Goal: Information Seeking & Learning: Learn about a topic

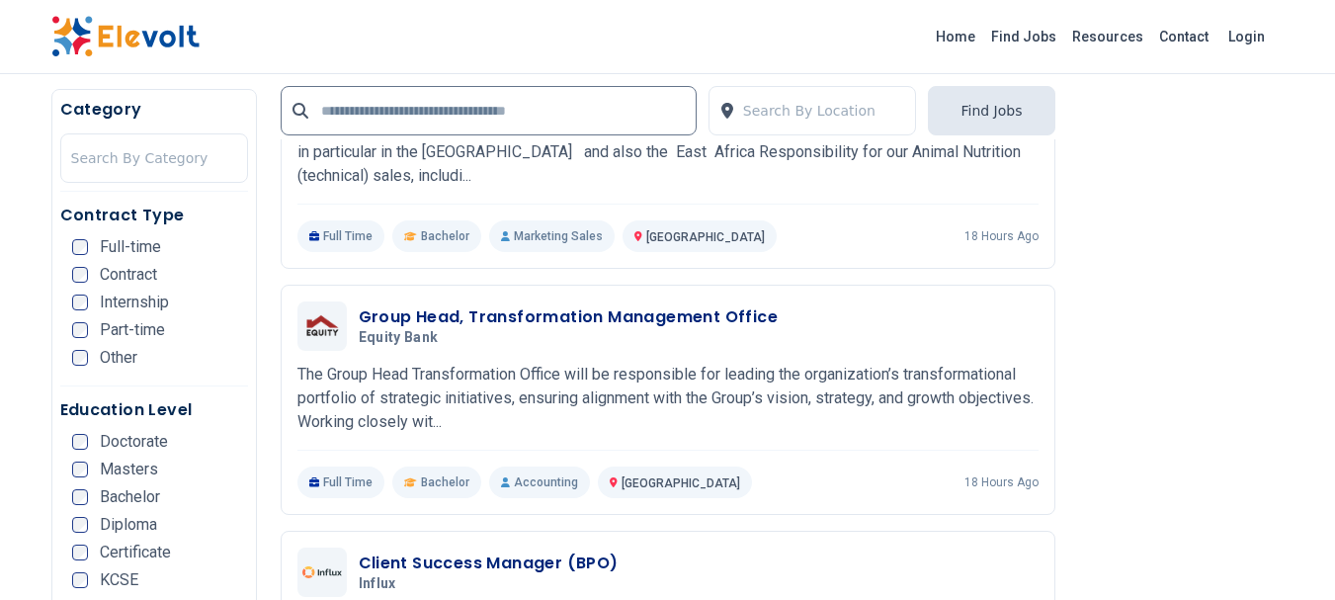
scroll to position [3755, 0]
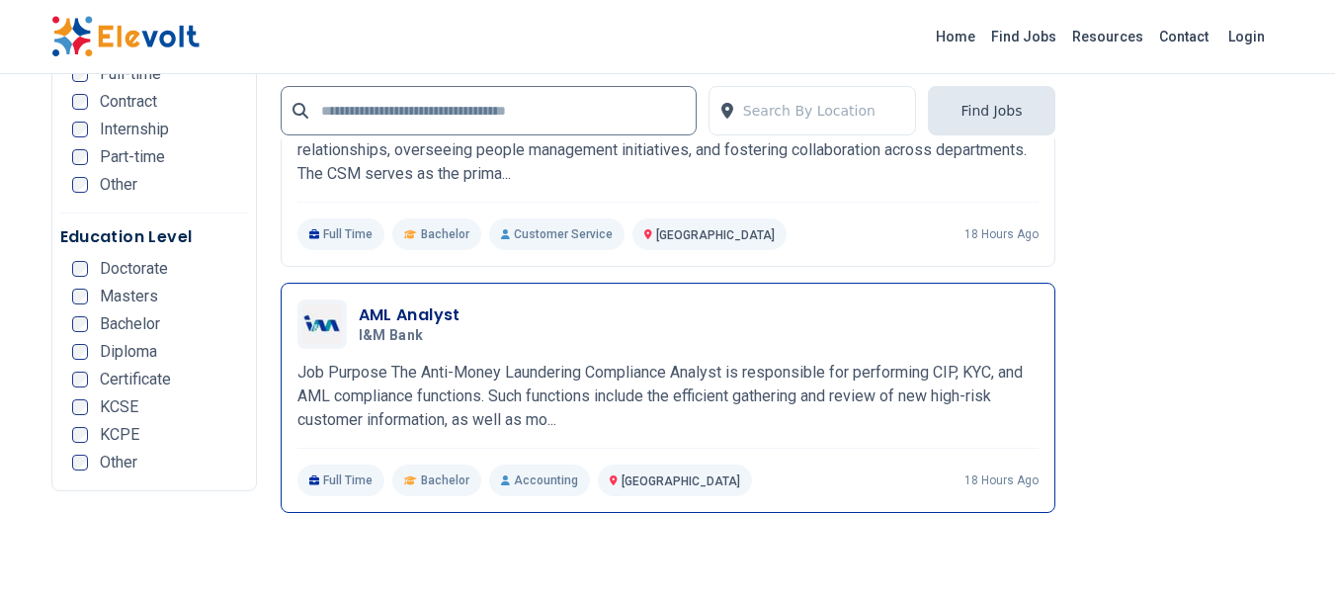
click at [406, 315] on h3 "AML Analyst" at bounding box center [410, 315] width 102 height 24
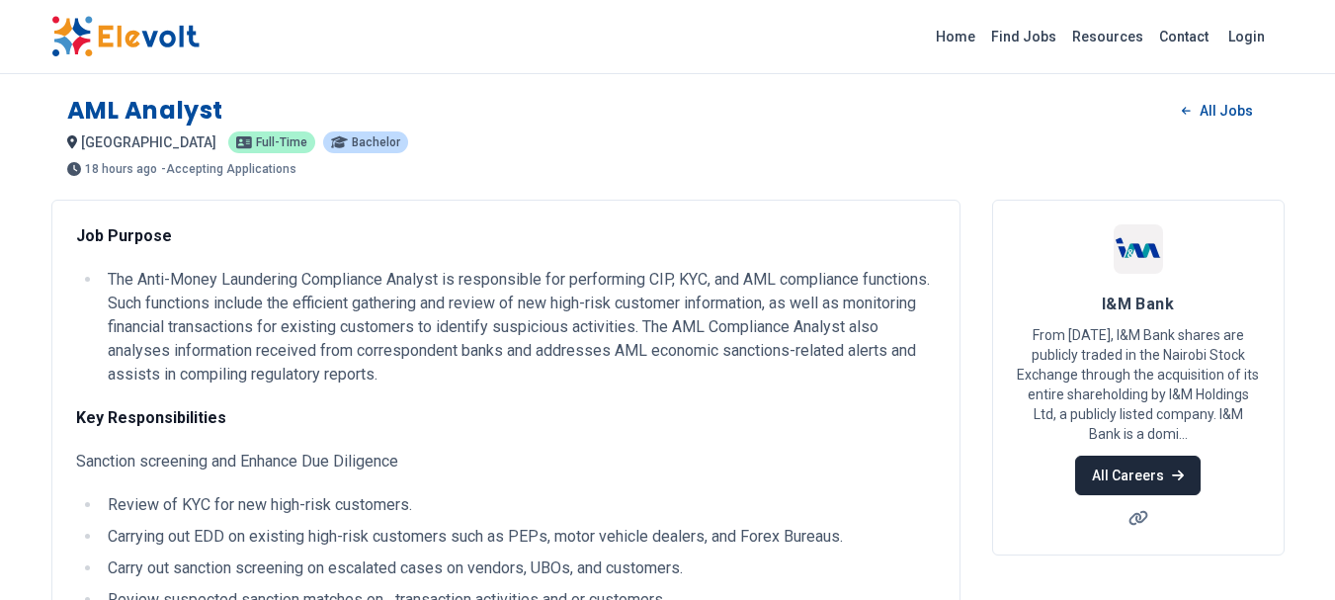
click at [1151, 482] on link "All Careers" at bounding box center [1138, 476] width 126 height 40
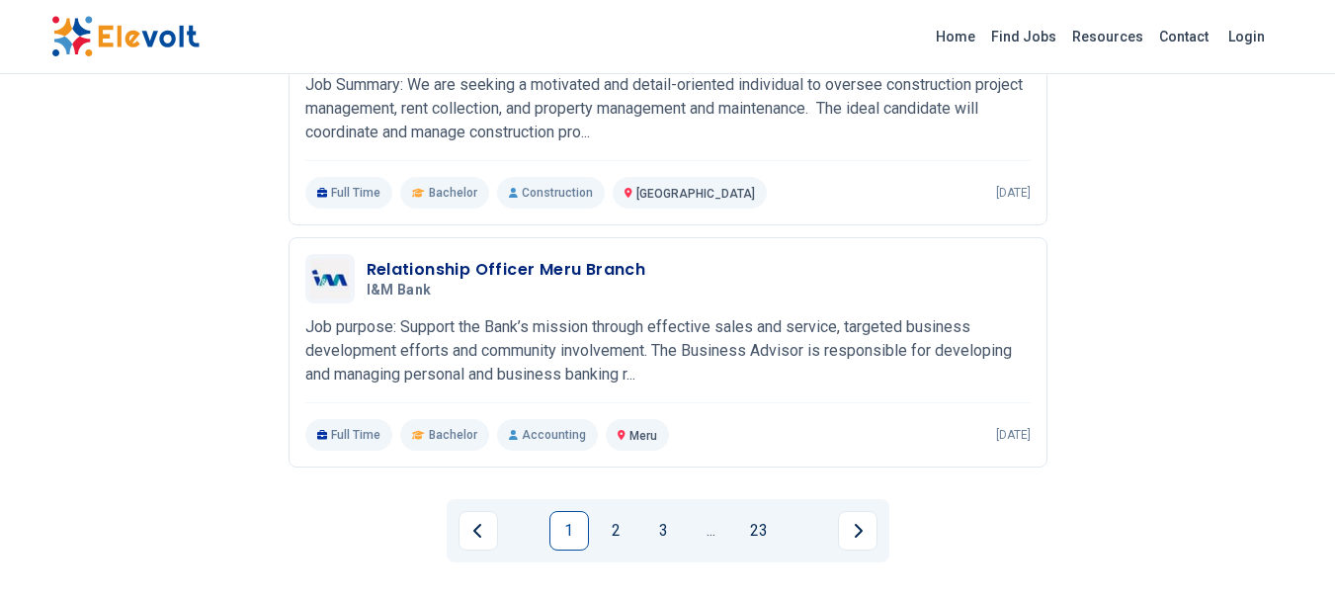
scroll to position [2273, 0]
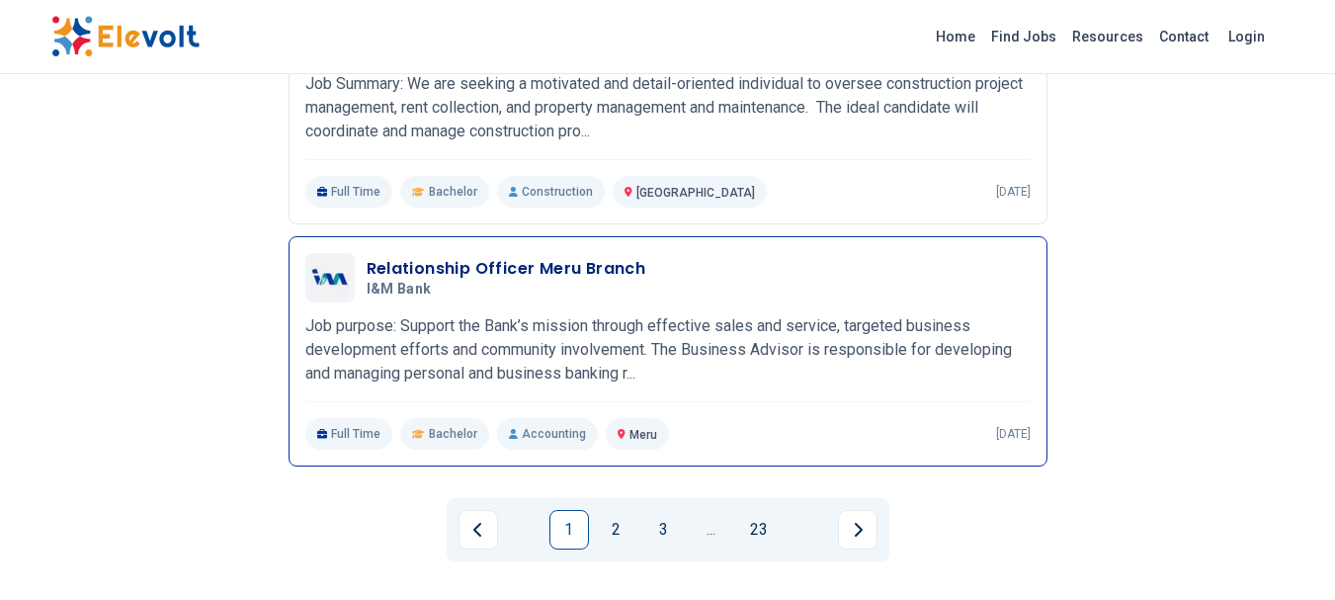
click at [1001, 368] on p "Job purpose: Support the Bank’s mission through effective sales and service, ta…" at bounding box center [667, 349] width 725 height 71
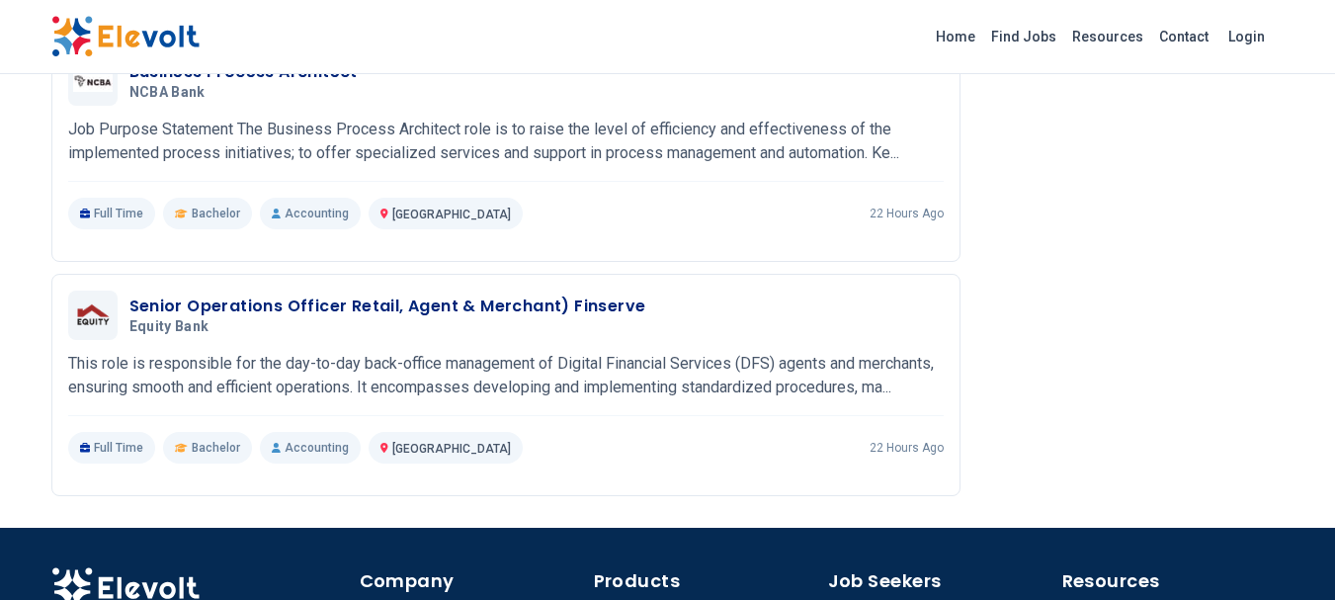
scroll to position [2569, 0]
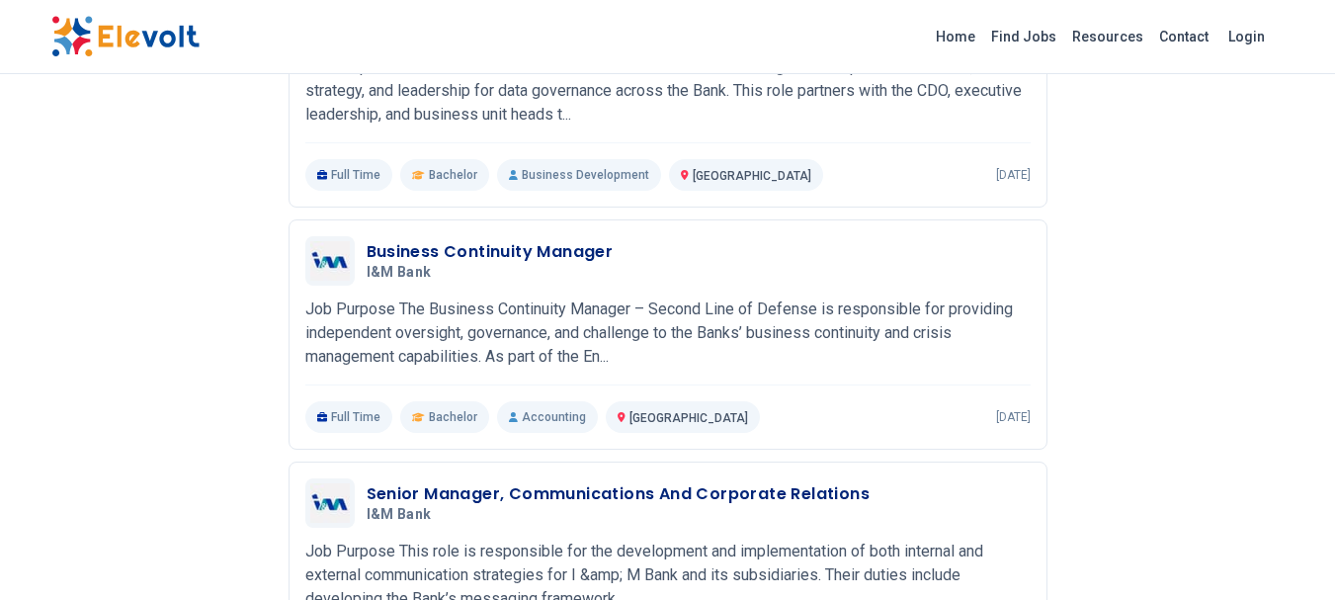
scroll to position [286, 0]
